Goal: Transaction & Acquisition: Purchase product/service

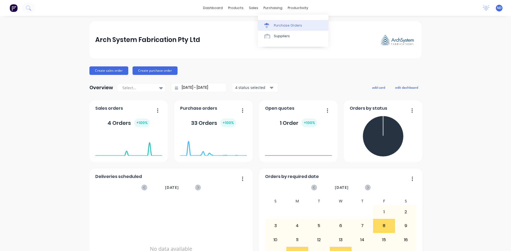
click at [275, 28] on div "Purchase Orders" at bounding box center [288, 25] width 28 height 5
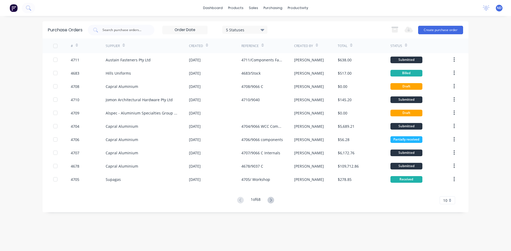
click at [206, 44] on icon at bounding box center [207, 45] width 2 height 4
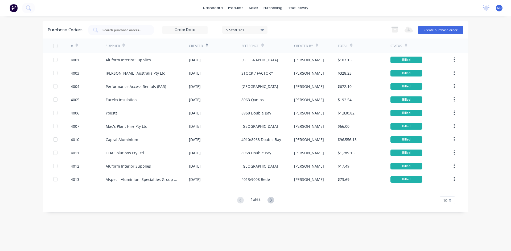
click at [206, 44] on icon at bounding box center [207, 45] width 2 height 4
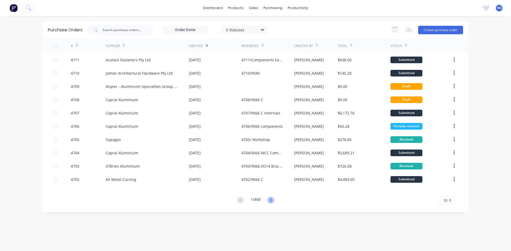
click at [272, 202] on icon at bounding box center [270, 200] width 7 height 7
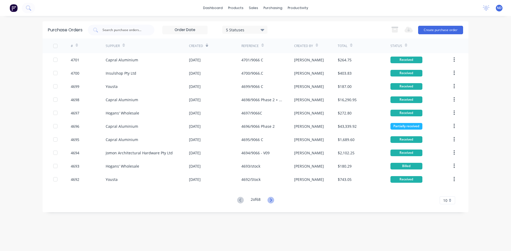
click at [270, 202] on icon at bounding box center [270, 200] width 7 height 7
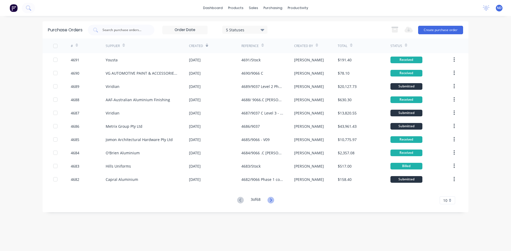
click at [271, 201] on icon at bounding box center [270, 200] width 7 height 7
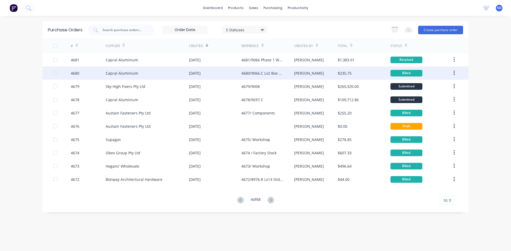
click at [199, 72] on div "[DATE]" at bounding box center [195, 73] width 12 height 6
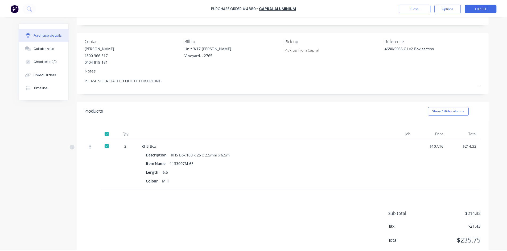
scroll to position [41, 0]
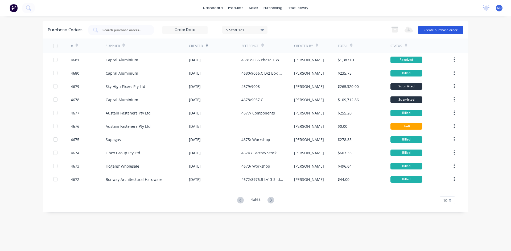
click at [441, 32] on button "Create purchase order" at bounding box center [440, 30] width 45 height 9
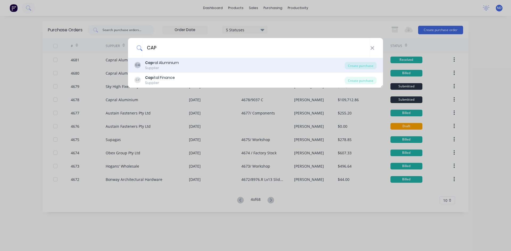
type input "CAP"
click at [170, 69] on div "Supplier" at bounding box center [162, 68] width 34 height 5
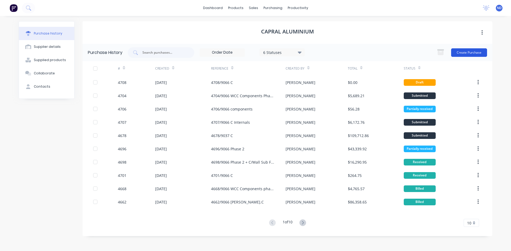
click at [466, 51] on button "Create Purchase" at bounding box center [469, 52] width 36 height 9
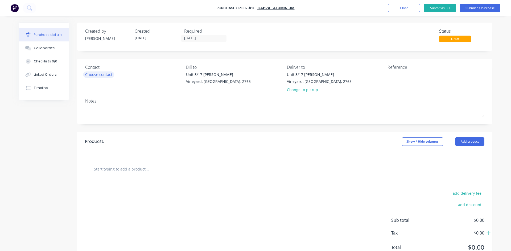
click at [97, 74] on div "Choose contact" at bounding box center [98, 75] width 27 height 6
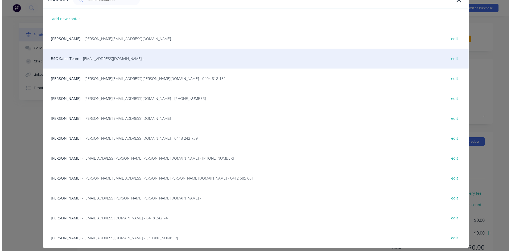
scroll to position [53, 0]
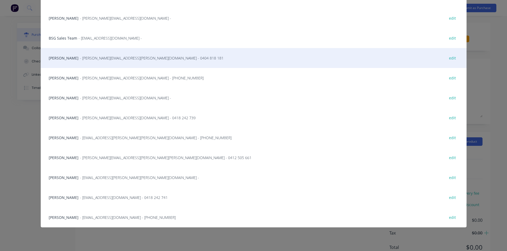
click at [72, 59] on div "[PERSON_NAME] - [PERSON_NAME][EMAIL_ADDRESS][PERSON_NAME][DOMAIN_NAME] - 0404 8…" at bounding box center [254, 58] width 426 height 20
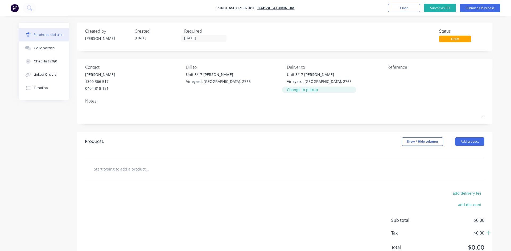
click at [304, 91] on div "Change to pickup" at bounding box center [319, 90] width 65 height 6
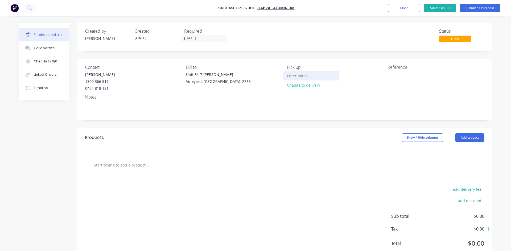
click at [303, 77] on input at bounding box center [311, 76] width 48 height 8
type input "Pick up from Capral"
click at [114, 165] on input "text" at bounding box center [147, 165] width 106 height 11
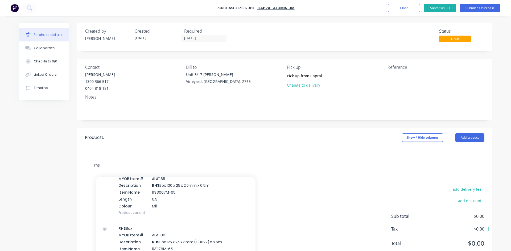
scroll to position [585, 0]
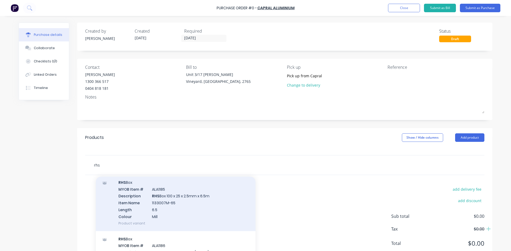
type input "rhs"
click at [188, 209] on div "RHS Box MYOB Item # ALA1185 Description RHS Box 100 x 25 x 2.5mm x 6.5m Item Na…" at bounding box center [176, 203] width 160 height 57
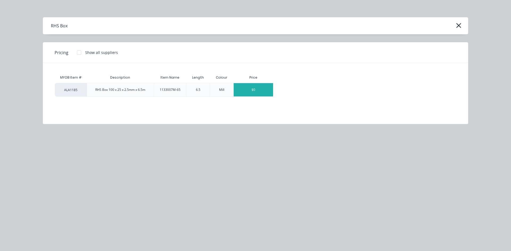
click at [253, 92] on div "$0" at bounding box center [252, 89] width 39 height 13
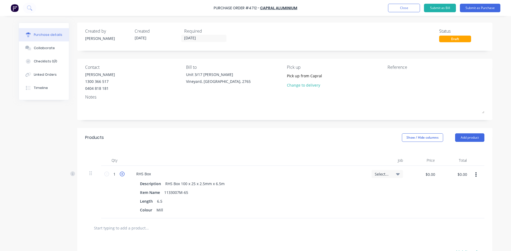
click at [120, 173] on icon at bounding box center [122, 174] width 5 height 5
type input "2"
click at [432, 174] on input "$0.00" at bounding box center [430, 174] width 16 height 9
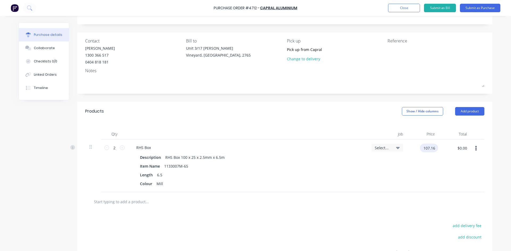
scroll to position [53, 0]
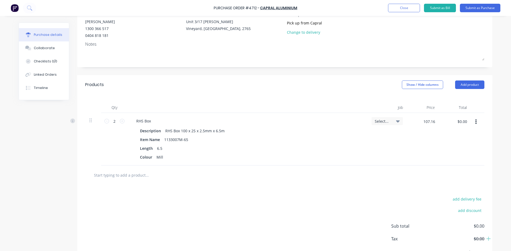
type input "$107.16"
type input "$214.32"
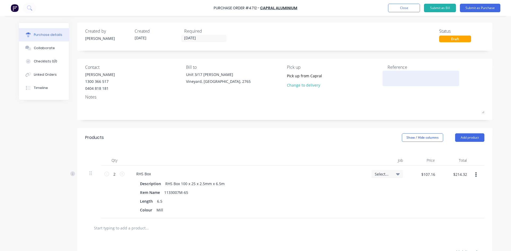
click at [387, 80] on textarea at bounding box center [420, 78] width 66 height 12
type textarea "4712/9066"
type textarea "x"
type textarea "4712/9066"
type textarea "x"
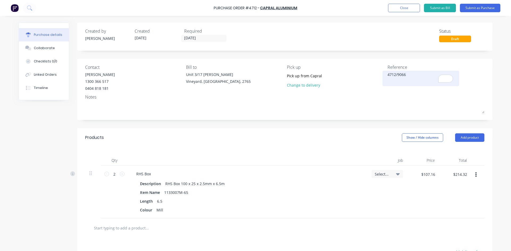
click at [406, 76] on textarea "4712/9066" at bounding box center [420, 78] width 66 height 12
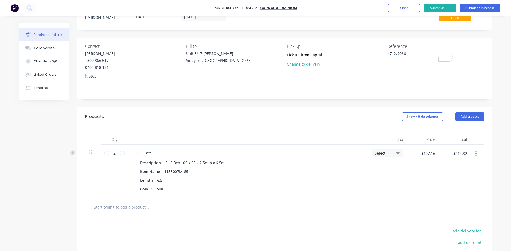
scroll to position [53, 0]
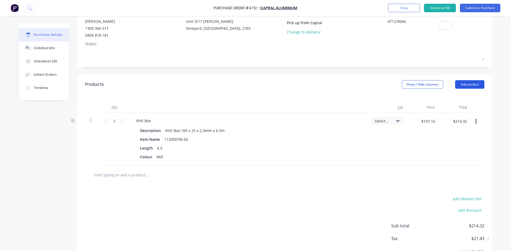
type textarea "4712/9066"
type textarea "x"
type textarea "4712/9066"
click at [465, 88] on button "Add product" at bounding box center [469, 84] width 29 height 9
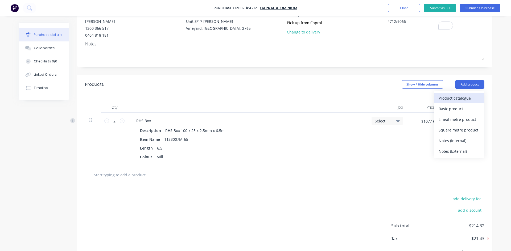
click at [462, 97] on div "Product catalogue" at bounding box center [458, 98] width 41 height 8
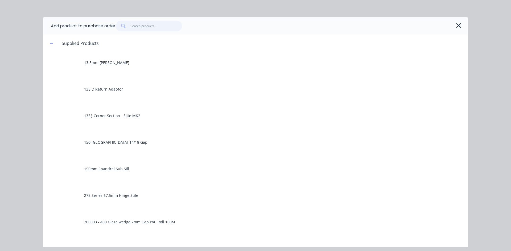
click at [142, 26] on input "text" at bounding box center [156, 26] width 52 height 11
type textarea "x"
type input "b"
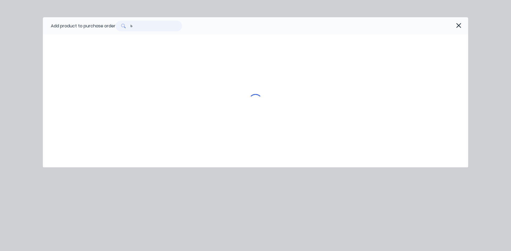
type textarea "x"
type input "bo"
type textarea "x"
type input "box"
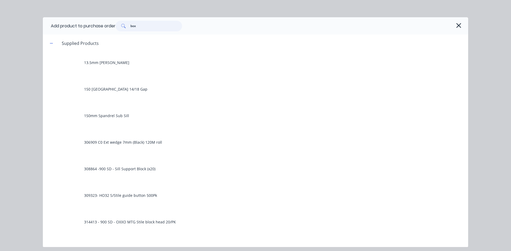
type textarea "x"
type input "bo"
type textarea "x"
type input "b"
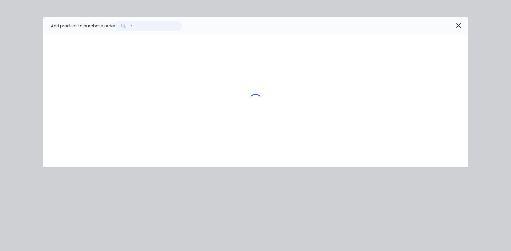
type textarea "x"
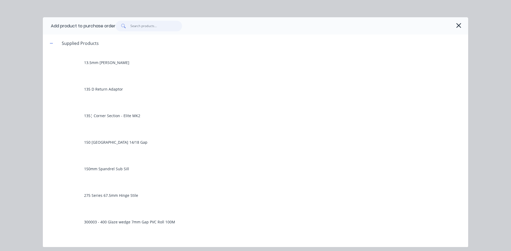
type textarea "x"
type input "r"
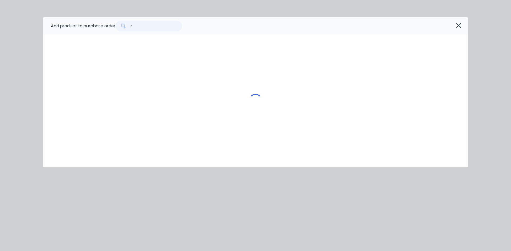
type textarea "x"
type input "rh"
type textarea "x"
type input "rhs"
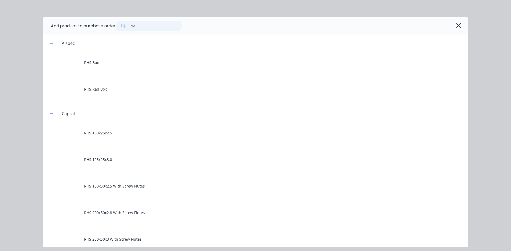
type textarea "x"
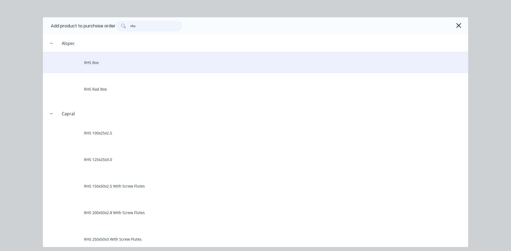
type input "rhs"
click at [88, 62] on div "RHS Box" at bounding box center [255, 62] width 425 height 21
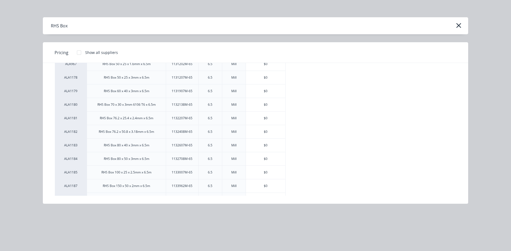
scroll to position [91, 0]
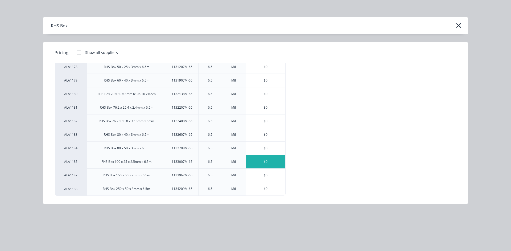
click at [257, 164] on div "$0" at bounding box center [265, 161] width 39 height 13
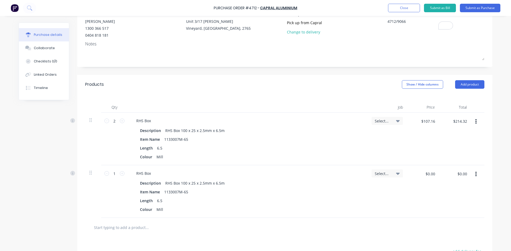
click at [474, 174] on button "button" at bounding box center [475, 175] width 12 height 10
click at [465, 219] on button "Delete" at bounding box center [459, 220] width 45 height 11
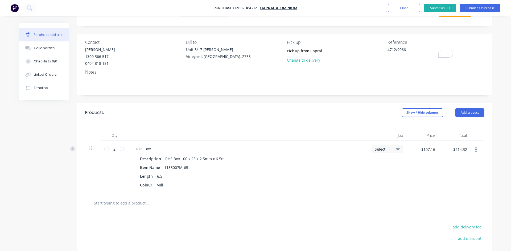
scroll to position [0, 0]
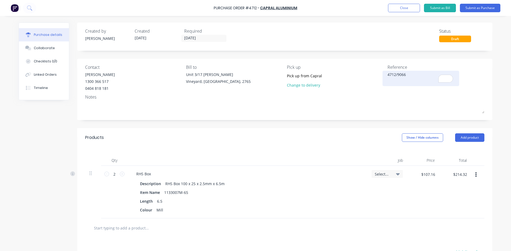
click at [406, 74] on textarea "4712/9066" at bounding box center [420, 78] width 66 height 12
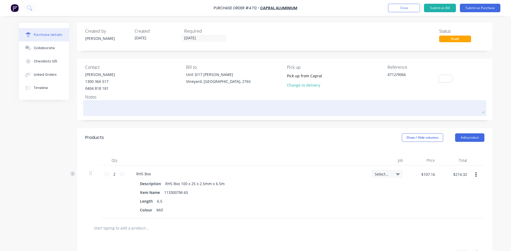
click at [107, 106] on textarea "To enrich screen reader interactions, please activate Accessibility in Grammarl…" at bounding box center [284, 108] width 399 height 12
type textarea "x"
type textarea "P"
type textarea "x"
type textarea "Pi"
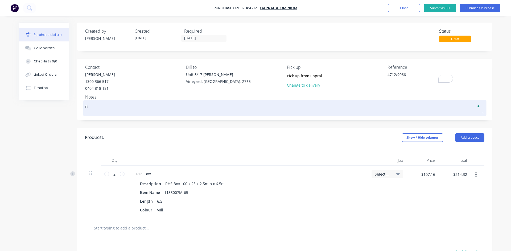
type textarea "x"
type textarea "Pic"
type textarea "x"
type textarea "Pick"
type textarea "x"
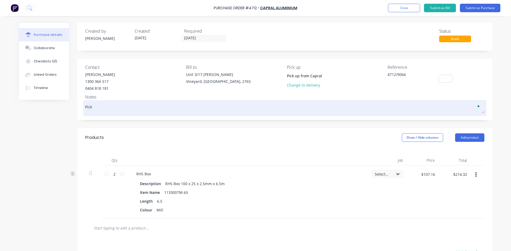
type textarea "Pick"
type textarea "x"
type textarea "Pick u"
type textarea "x"
type textarea "Pick up"
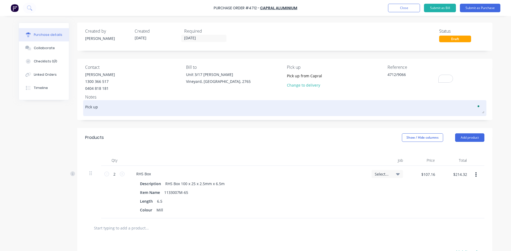
type textarea "x"
type textarea "Pick up"
type textarea "x"
type textarea "Pick up f"
type textarea "x"
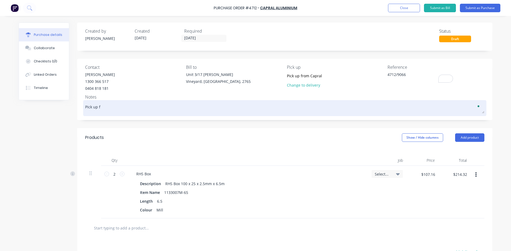
type textarea "Pick up fr"
type textarea "x"
type textarea "Pick up fro"
type textarea "x"
type textarea "Pick up from"
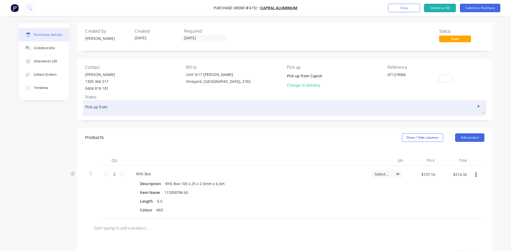
type textarea "x"
type textarea "Pick up from"
type textarea "x"
type textarea "Pick up from C"
type textarea "x"
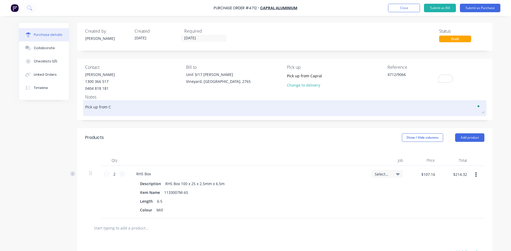
type textarea "Pick up from Ca"
type textarea "x"
type textarea "Pick up from Cap"
type textarea "x"
type textarea "Pick up from Capr"
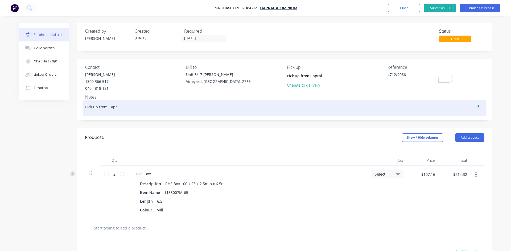
type textarea "x"
type textarea "Pick up from [GEOGRAPHIC_DATA]"
type textarea "x"
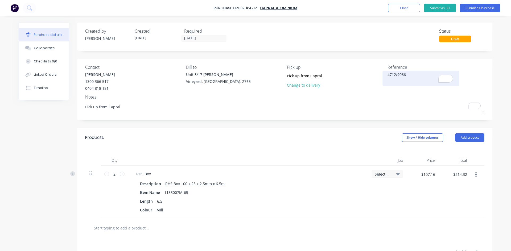
type textarea "Pick up from Capral"
type textarea "x"
type textarea "Pick up from Capral"
click at [408, 74] on textarea "4712/9066" at bounding box center [420, 78] width 66 height 12
type textarea "x"
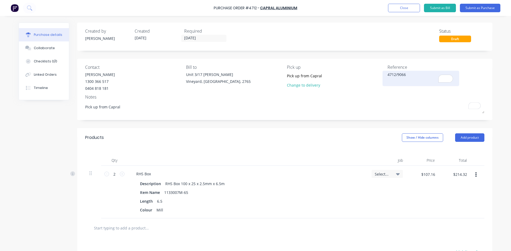
click at [408, 76] on textarea "4712/9066" at bounding box center [420, 78] width 66 height 12
type textarea "4712/9066. CLv2/Lv3 Box Section"
type textarea "x"
click at [414, 74] on textarea "4712/9066. CLv2/Lv3 Box Section" at bounding box center [420, 78] width 66 height 12
type textarea "4712/9066. C Lv3 Box Section"
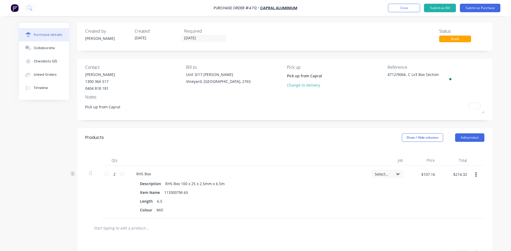
type textarea "x"
type textarea "4712/9066. C Lv3 Box Section"
click at [486, 8] on button "Submit as Purchase" at bounding box center [480, 8] width 40 height 9
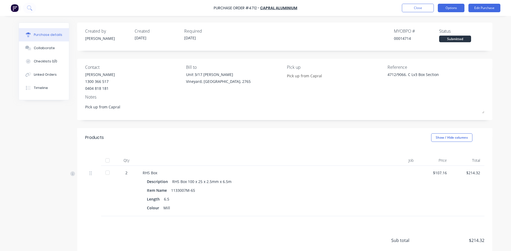
click at [451, 10] on button "Options" at bounding box center [450, 8] width 27 height 9
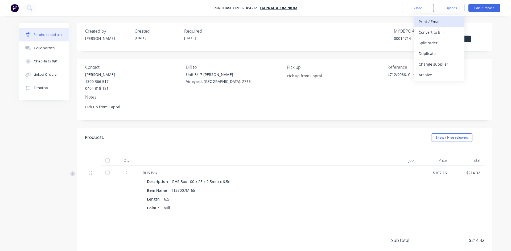
click at [431, 25] on div "Print / Email" at bounding box center [438, 22] width 41 height 8
click at [433, 32] on div "With pricing" at bounding box center [438, 32] width 41 height 8
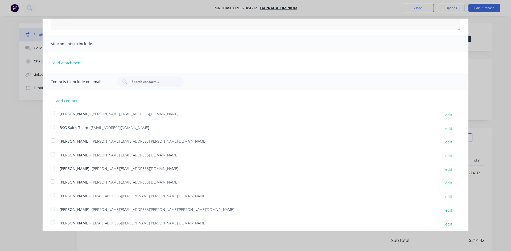
scroll to position [111, 0]
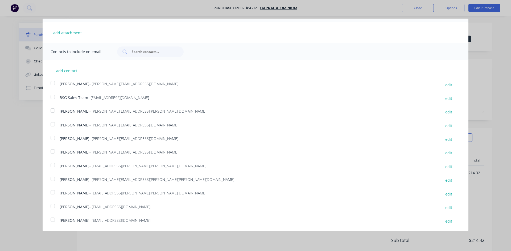
click at [52, 97] on div at bounding box center [52, 97] width 11 height 11
click at [53, 165] on div at bounding box center [52, 165] width 11 height 11
click at [53, 109] on div at bounding box center [52, 110] width 11 height 11
click at [52, 209] on div at bounding box center [52, 206] width 11 height 11
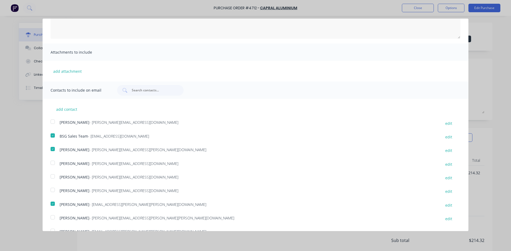
scroll to position [0, 0]
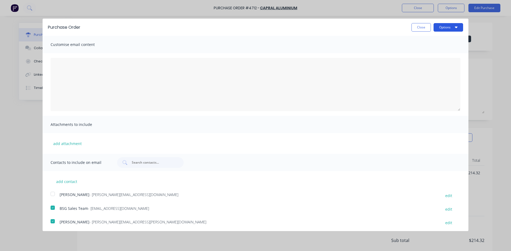
click at [453, 26] on button "Options" at bounding box center [448, 27] width 30 height 9
click at [437, 43] on div "Print" at bounding box center [437, 41] width 41 height 8
click at [433, 53] on div "Email" at bounding box center [437, 52] width 41 height 8
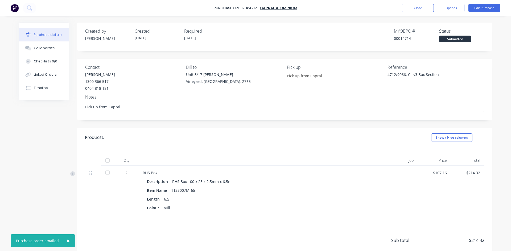
type textarea "x"
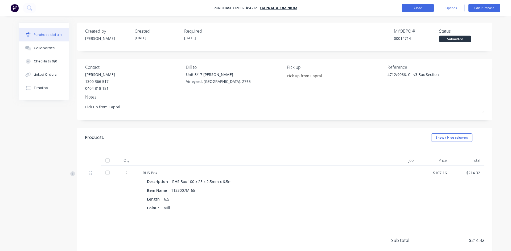
click at [420, 10] on button "Close" at bounding box center [418, 8] width 32 height 9
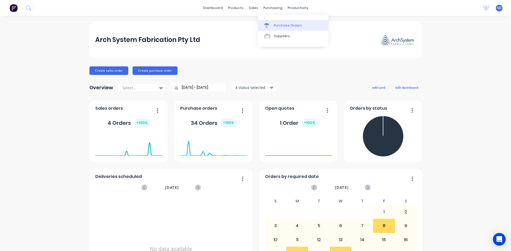
click at [280, 26] on div "Purchase Orders" at bounding box center [288, 25] width 28 height 5
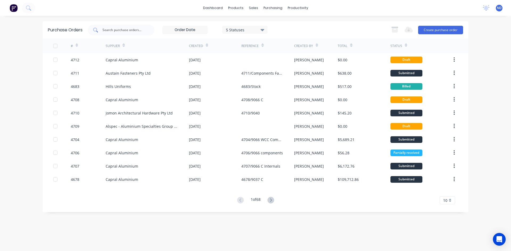
click at [130, 30] on input "text" at bounding box center [124, 29] width 44 height 5
type input "capral"
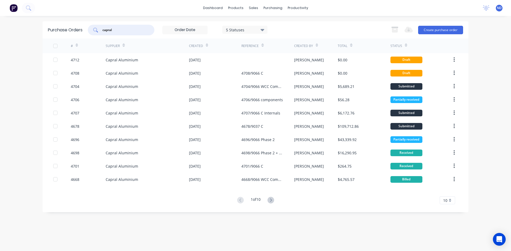
click at [206, 45] on icon at bounding box center [207, 46] width 2 height 2
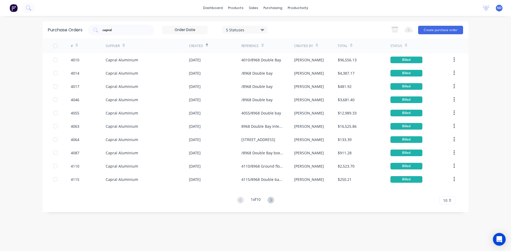
click at [206, 45] on icon at bounding box center [207, 46] width 2 height 2
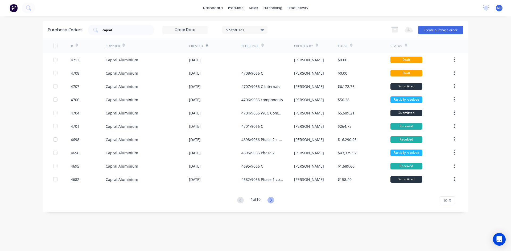
click at [272, 201] on icon at bounding box center [271, 200] width 2 height 3
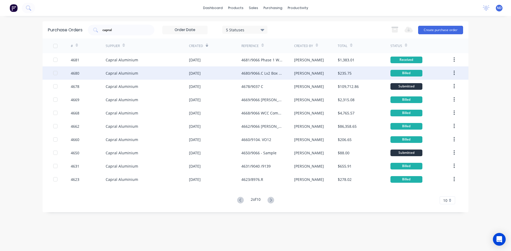
click at [194, 74] on div "[DATE]" at bounding box center [195, 73] width 12 height 6
